Goal: Communication & Community: Participate in discussion

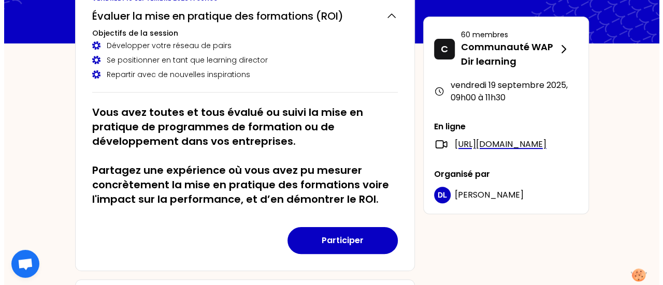
scroll to position [155, 0]
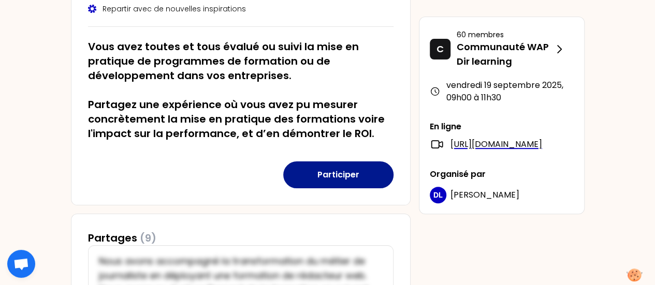
click at [342, 168] on button "Participer" at bounding box center [338, 175] width 110 height 27
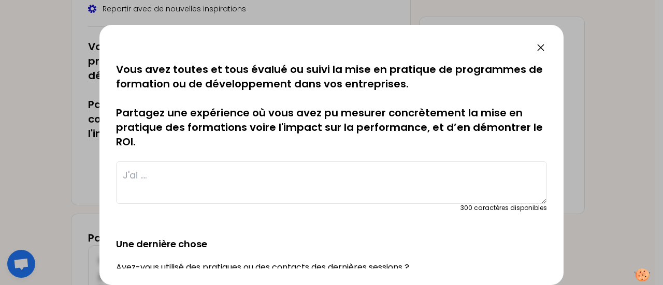
click at [202, 179] on textarea at bounding box center [331, 183] width 431 height 42
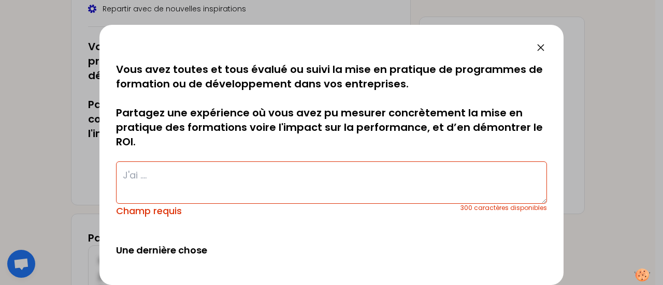
click at [161, 172] on textarea at bounding box center [331, 183] width 431 height 42
paste textarea "10 min de quizz avec leur manager et les managers les coachs sur tout ce qui es…"
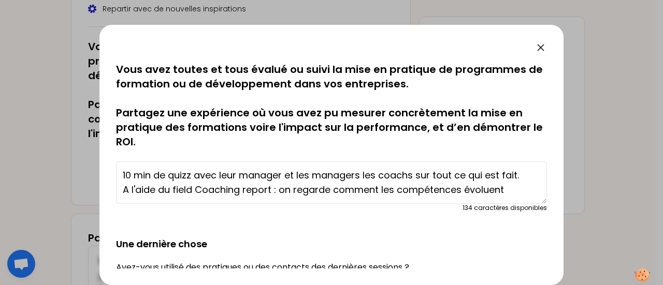
click at [122, 175] on textarea "10 min de quizz avec leur manager et les managers les coachs sur tout ce qui es…" at bounding box center [331, 183] width 431 height 42
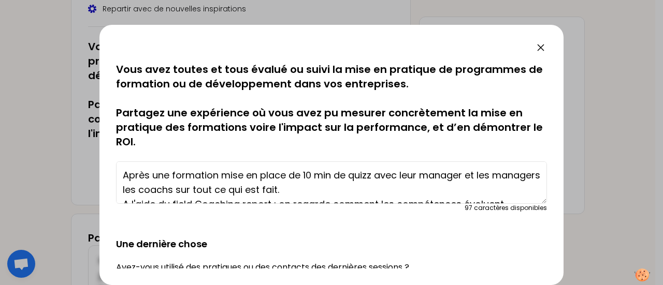
scroll to position [15, 0]
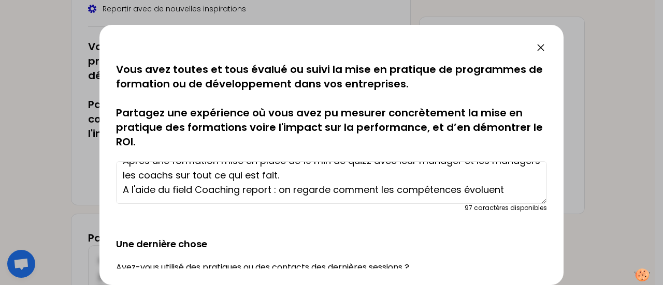
click at [223, 175] on textarea "Après une formation mise en place de 10 min de quizz avec leur manager et les m…" at bounding box center [331, 183] width 431 height 42
drag, startPoint x: 237, startPoint y: 176, endPoint x: 337, endPoint y: 177, distance: 100.0
click at [337, 177] on textarea "Après une formation mise en place de 10 min de quizz avec leur manager et les m…" at bounding box center [331, 183] width 431 height 42
click at [173, 176] on textarea "Après une formation mise en place de 10 min de quizz avec leur manager et les m…" at bounding box center [331, 183] width 431 height 42
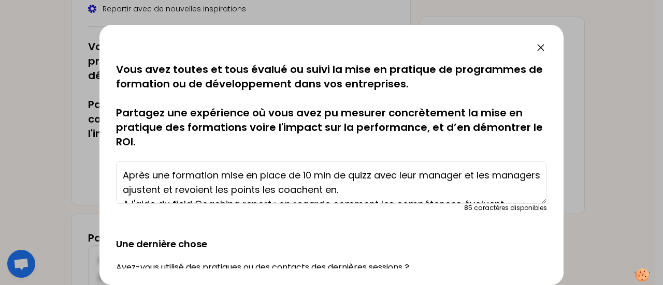
click at [466, 176] on textarea "Après une formation mise en place de 10 min de quizz avec leur manager et les m…" at bounding box center [331, 183] width 431 height 42
click at [463, 175] on textarea "Après une formation mise en place de 10 min de quizz avec leur manager et les m…" at bounding box center [331, 183] width 431 height 42
drag, startPoint x: 364, startPoint y: 189, endPoint x: 415, endPoint y: 173, distance: 53.6
click at [365, 189] on textarea "Après une formation mise en place de 10 min de quizz avec leur manager, en tour…" at bounding box center [331, 183] width 431 height 42
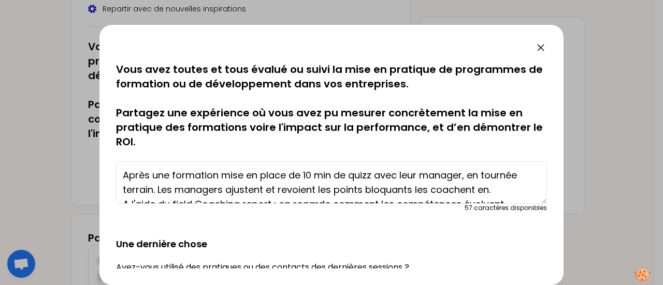
click at [490, 191] on textarea "Après une formation mise en place de 10 min de quizz avec leur manager, en tour…" at bounding box center [331, 183] width 431 height 42
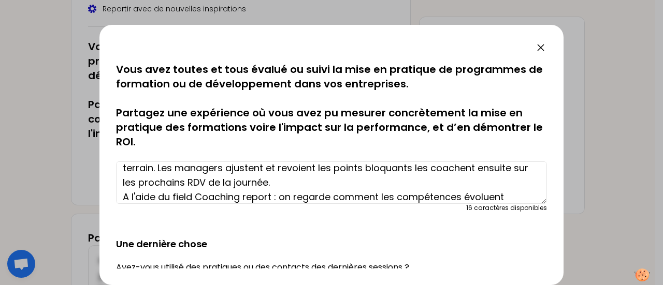
scroll to position [29, 0]
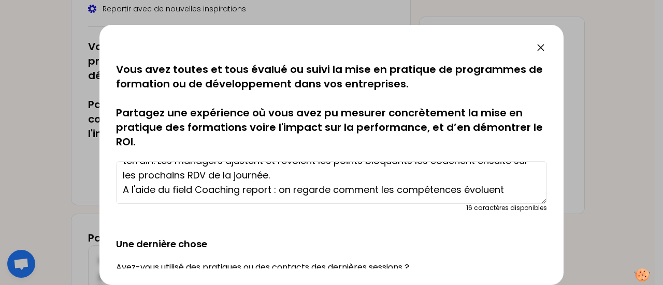
click at [179, 190] on textarea "Après une formation mise en place de 10 min de quizz avec leur manager, en tour…" at bounding box center [331, 183] width 431 height 42
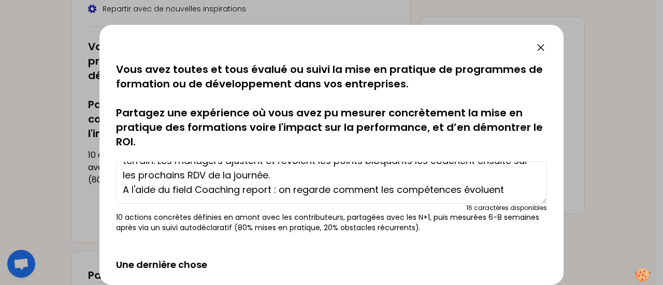
drag, startPoint x: 282, startPoint y: 190, endPoint x: 504, endPoint y: 189, distance: 222.2
click at [504, 189] on textarea "Après une formation mise en place de 10 min de quizz avec leur manager, en tour…" at bounding box center [331, 183] width 431 height 42
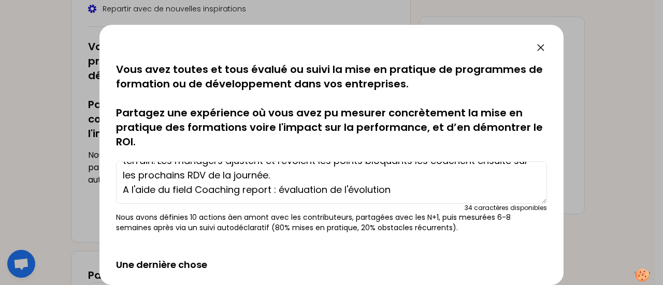
type textarea "Après une formation mise en place de 10 min de quizz avec leur manager, en tour…"
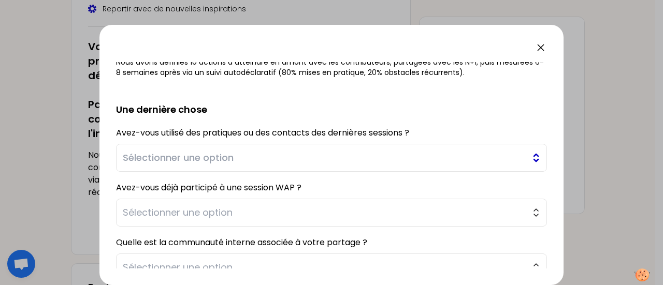
scroll to position [235, 0]
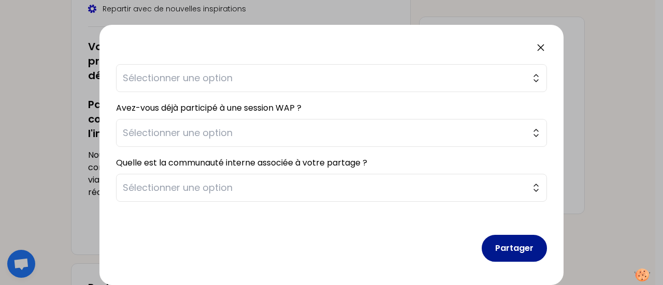
click at [496, 251] on button "Partager" at bounding box center [514, 248] width 65 height 27
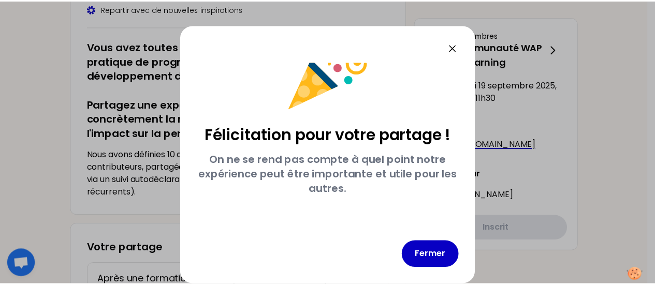
scroll to position [35, 0]
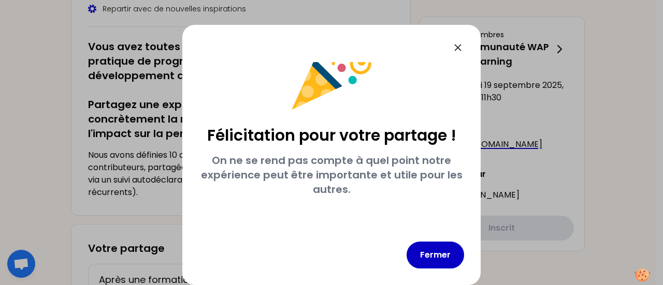
drag, startPoint x: 430, startPoint y: 259, endPoint x: 238, endPoint y: 206, distance: 198.9
click at [430, 258] on button "Fermer" at bounding box center [435, 255] width 57 height 27
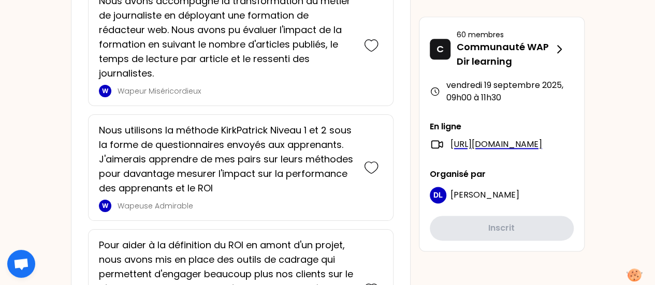
scroll to position [621, 0]
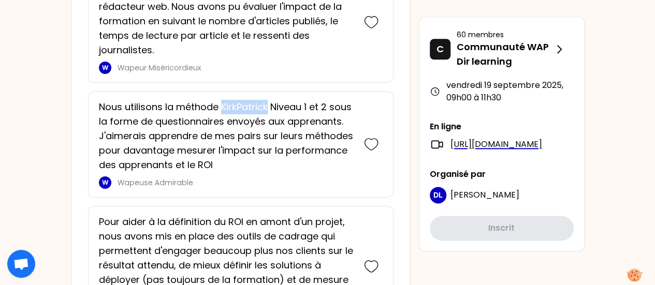
drag, startPoint x: 223, startPoint y: 104, endPoint x: 267, endPoint y: 104, distance: 44.5
click at [267, 104] on p "Nous utilisons la méthode KirkPatrick Niveau 1 et 2 sous la forme de questionna…" at bounding box center [226, 136] width 255 height 73
copy p "KirkPatrick"
click at [290, 136] on p "Nous utilisons la méthode KirkPatrick Niveau 1 et 2 sous la forme de questionna…" at bounding box center [226, 136] width 255 height 73
